Goal: Information Seeking & Learning: Learn about a topic

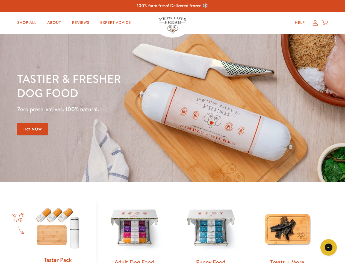
click at [173, 131] on div "Tastier & fresher dog food Zero preservatives. 100% natural. Try Now" at bounding box center [120, 107] width 207 height 72
click at [329, 247] on icon "Gorgias live chat" at bounding box center [328, 246] width 5 height 5
